Goal: Information Seeking & Learning: Learn about a topic

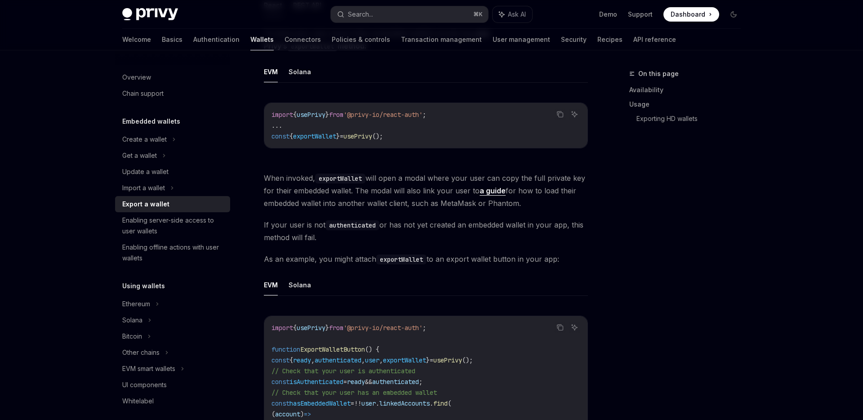
scroll to position [303, 0]
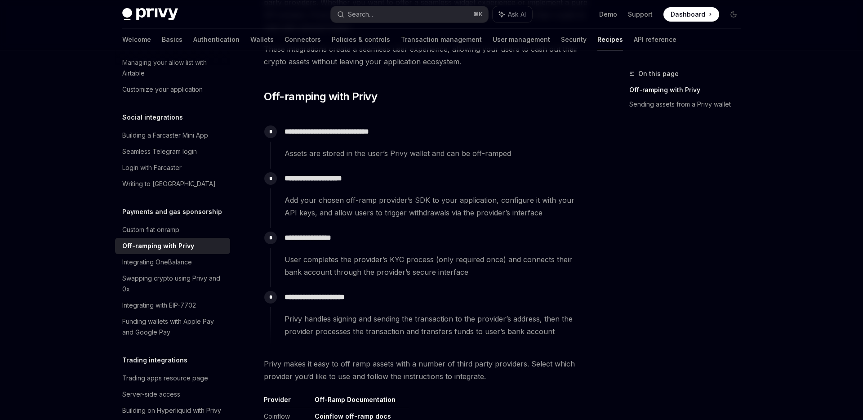
scroll to position [106, 0]
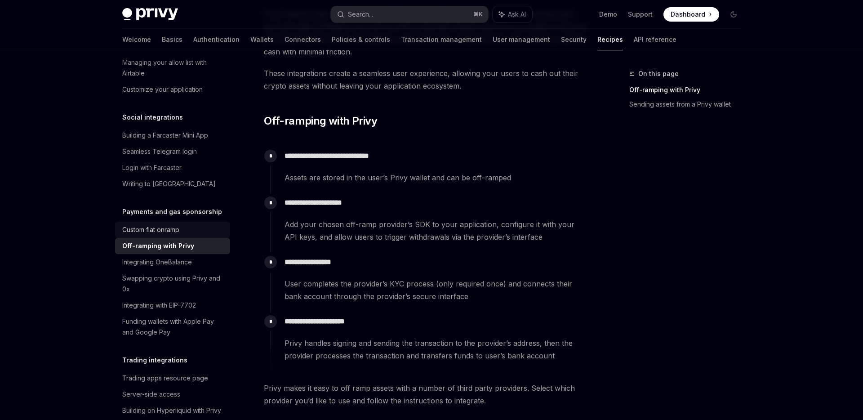
click at [202, 224] on div "Custom fiat onramp" at bounding box center [173, 229] width 103 height 11
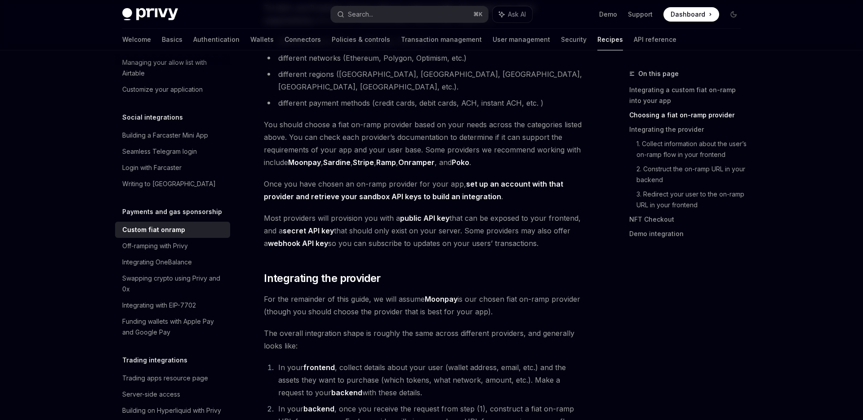
scroll to position [335, 0]
click at [154, 241] on div "Off-ramping with Privy" at bounding box center [155, 246] width 66 height 11
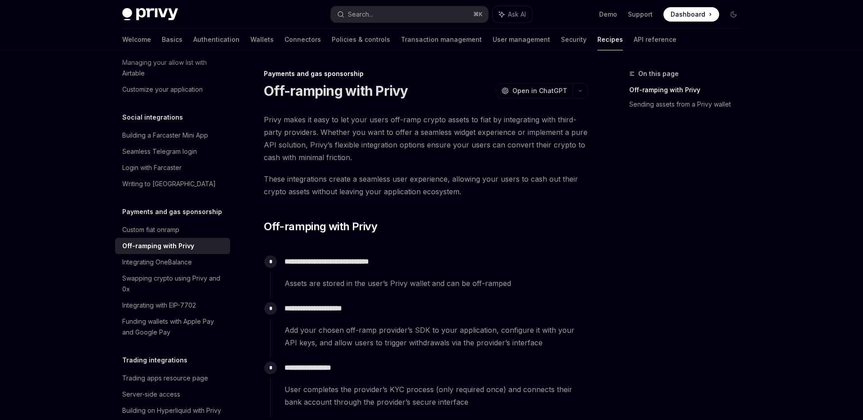
type textarea "*"
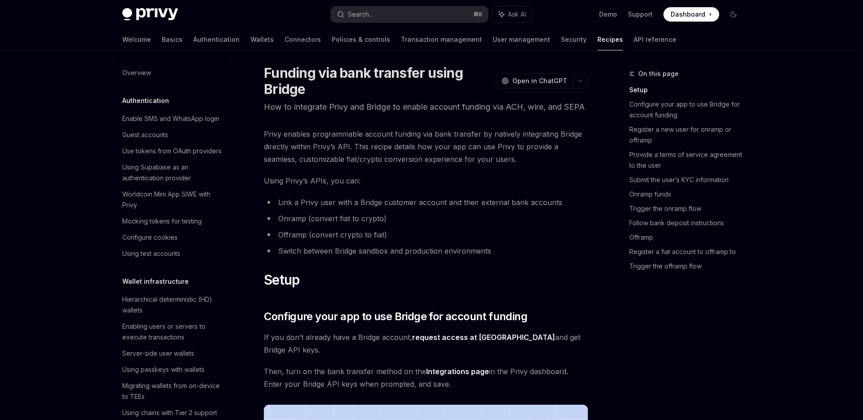
scroll to position [6, 0]
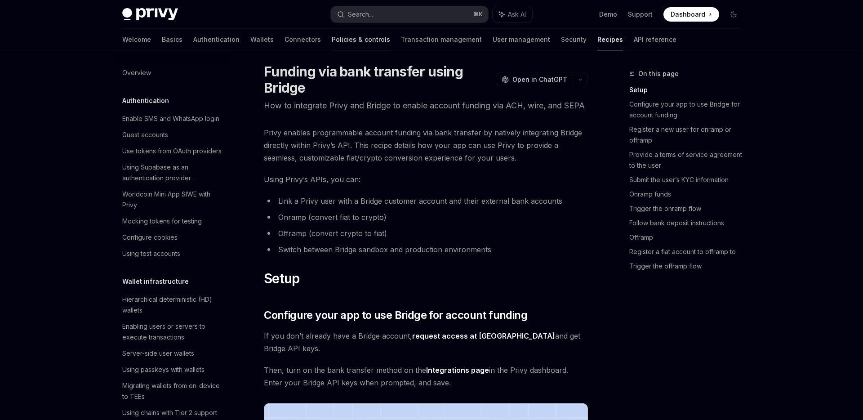
type textarea "*"
